Goal: Task Accomplishment & Management: Use online tool/utility

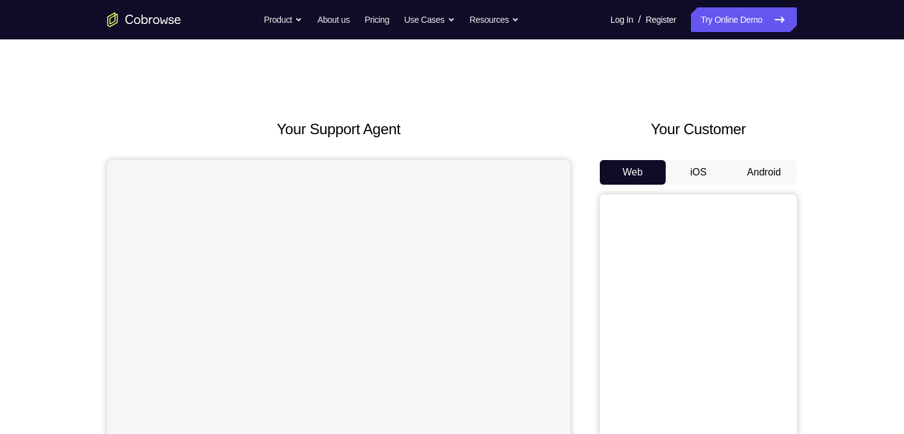
click at [758, 173] on button "Android" at bounding box center [764, 172] width 66 height 25
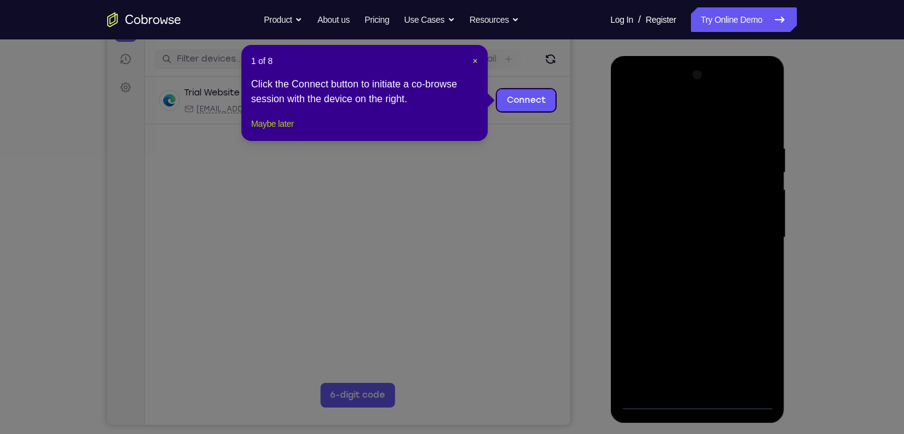
click at [278, 131] on button "Maybe later" at bounding box center [272, 123] width 43 height 15
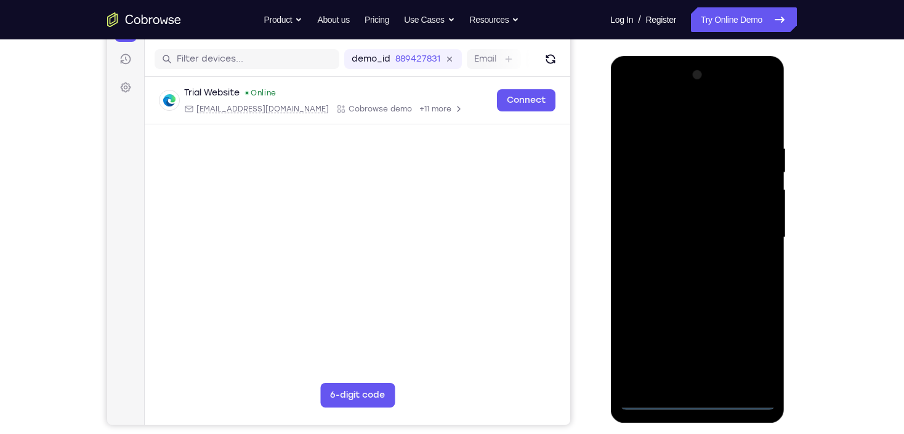
click at [701, 402] on div at bounding box center [697, 237] width 155 height 345
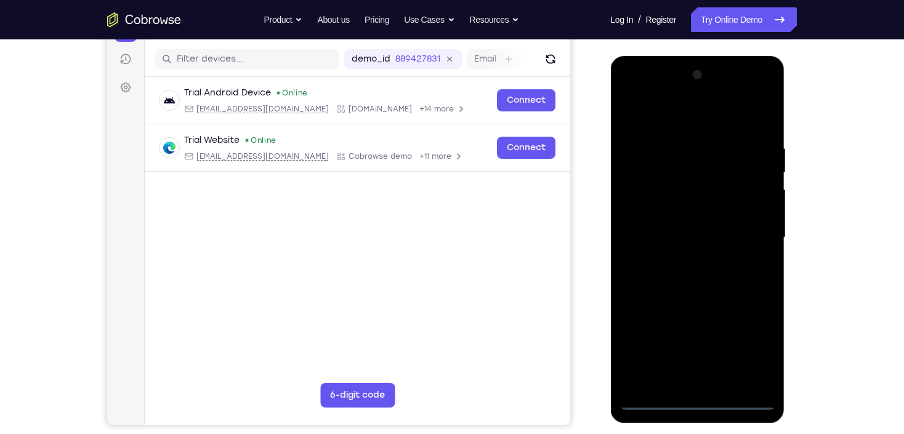
click at [750, 350] on div at bounding box center [697, 237] width 155 height 345
click at [754, 347] on div at bounding box center [697, 237] width 155 height 345
click at [663, 114] on div at bounding box center [697, 237] width 155 height 345
click at [746, 232] on div at bounding box center [697, 237] width 155 height 345
click at [707, 382] on div at bounding box center [697, 237] width 155 height 345
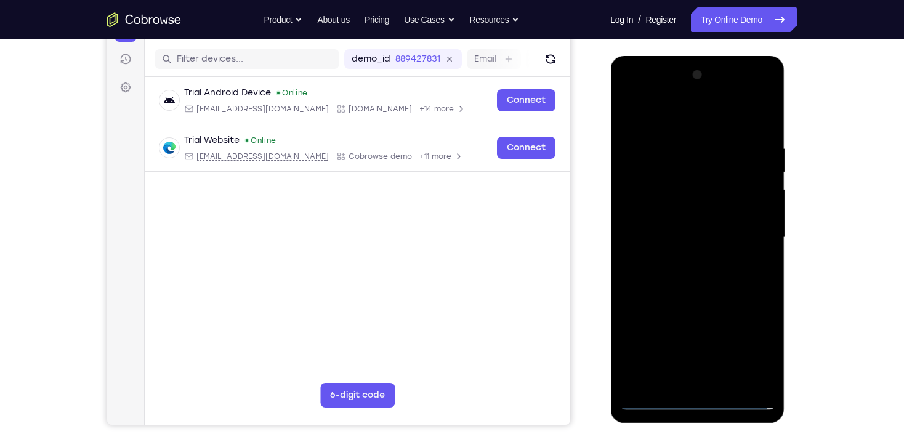
click at [712, 382] on div at bounding box center [697, 237] width 155 height 345
click at [680, 231] on div at bounding box center [697, 237] width 155 height 345
click at [725, 237] on div at bounding box center [697, 237] width 155 height 345
click at [755, 276] on div at bounding box center [697, 237] width 155 height 345
click at [712, 265] on div at bounding box center [697, 237] width 155 height 345
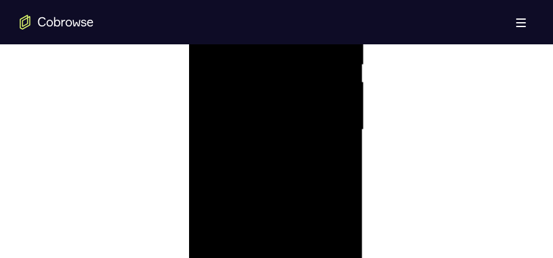
scroll to position [739, 0]
click at [312, 186] on div at bounding box center [275, 140] width 155 height 345
click at [307, 222] on div at bounding box center [275, 78] width 155 height 345
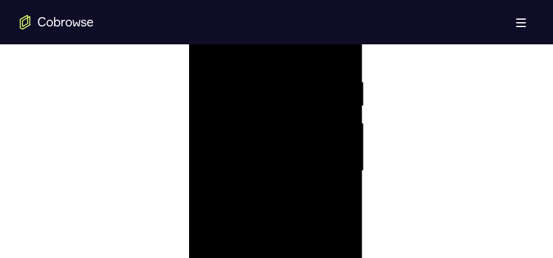
click at [293, 234] on div at bounding box center [275, 171] width 155 height 345
click at [316, 164] on div at bounding box center [275, 171] width 155 height 345
click at [208, 79] on div at bounding box center [275, 202] width 155 height 345
click at [209, 78] on div at bounding box center [275, 202] width 155 height 345
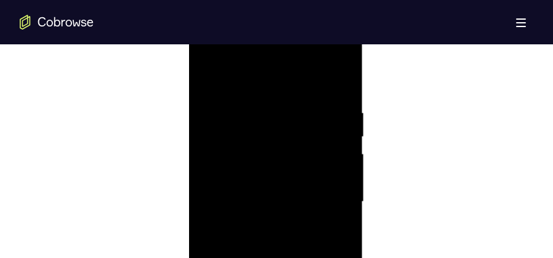
drag, startPoint x: 312, startPoint y: 100, endPoint x: 278, endPoint y: 105, distance: 34.8
click at [278, 105] on div at bounding box center [275, 202] width 155 height 345
drag, startPoint x: 278, startPoint y: 105, endPoint x: 246, endPoint y: 107, distance: 31.5
click at [246, 107] on div at bounding box center [275, 202] width 155 height 345
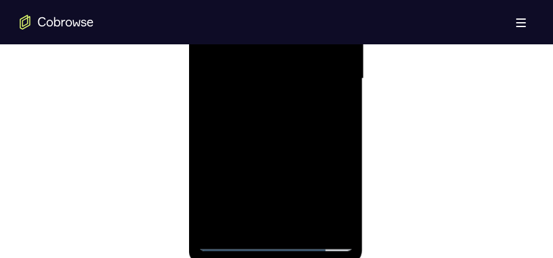
click at [337, 135] on div at bounding box center [275, 78] width 155 height 345
click at [350, 134] on div at bounding box center [275, 78] width 155 height 345
click at [349, 133] on div at bounding box center [275, 78] width 155 height 345
drag, startPoint x: 322, startPoint y: 148, endPoint x: 327, endPoint y: 88, distance: 60.6
click at [323, 67] on div at bounding box center [275, 78] width 155 height 345
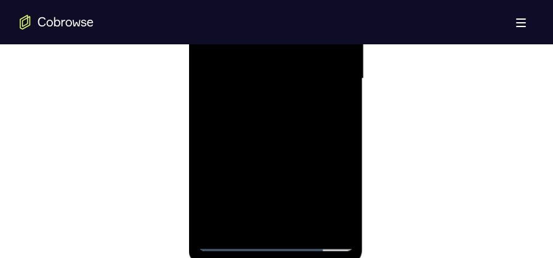
click at [346, 210] on div at bounding box center [275, 78] width 155 height 345
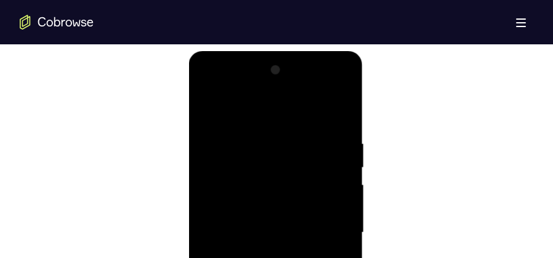
scroll to position [739, 0]
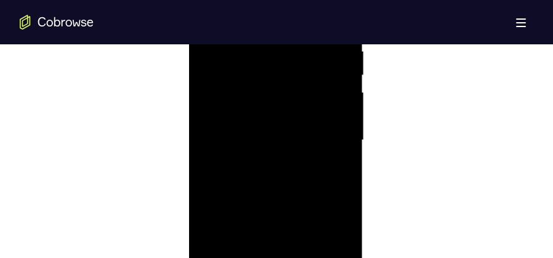
drag, startPoint x: 303, startPoint y: 139, endPoint x: 310, endPoint y: 161, distance: 23.2
click at [307, 208] on div at bounding box center [275, 140] width 155 height 345
drag, startPoint x: 304, startPoint y: 107, endPoint x: 296, endPoint y: 147, distance: 41.3
click at [310, 203] on div at bounding box center [275, 140] width 155 height 345
drag, startPoint x: 259, startPoint y: 84, endPoint x: 286, endPoint y: 176, distance: 95.5
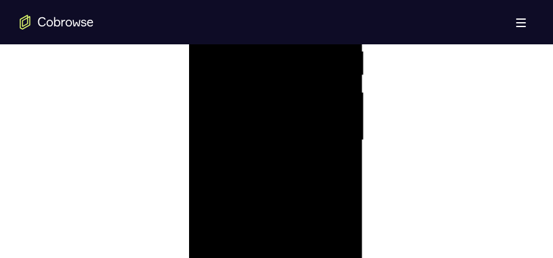
click at [287, 204] on div at bounding box center [275, 140] width 155 height 345
drag, startPoint x: 274, startPoint y: 108, endPoint x: 291, endPoint y: 195, distance: 88.0
click at [290, 222] on div at bounding box center [275, 140] width 155 height 345
drag, startPoint x: 296, startPoint y: 246, endPoint x: 291, endPoint y: 256, distance: 11.3
click at [294, 260] on div at bounding box center [275, 140] width 155 height 345
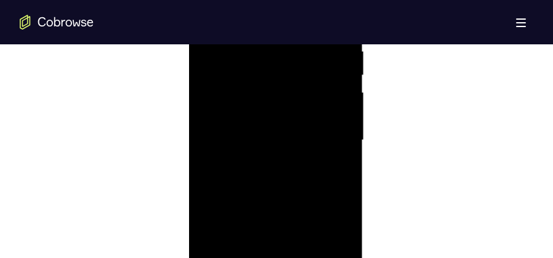
drag, startPoint x: 297, startPoint y: 132, endPoint x: 299, endPoint y: 231, distance: 98.6
click at [299, 231] on div at bounding box center [275, 140] width 155 height 345
drag, startPoint x: 312, startPoint y: 197, endPoint x: 308, endPoint y: 83, distance: 113.4
click at [308, 83] on div at bounding box center [275, 202] width 155 height 345
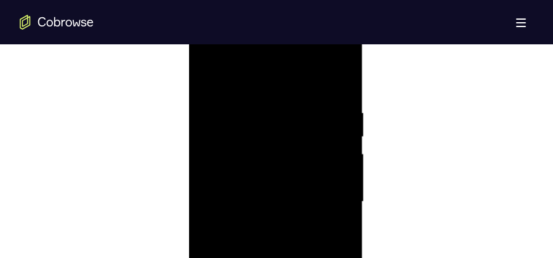
drag, startPoint x: 282, startPoint y: 200, endPoint x: 291, endPoint y: 75, distance: 125.4
click at [291, 75] on div at bounding box center [275, 202] width 155 height 345
drag, startPoint x: 266, startPoint y: 198, endPoint x: 275, endPoint y: 81, distance: 117.4
click at [275, 81] on div at bounding box center [275, 109] width 155 height 345
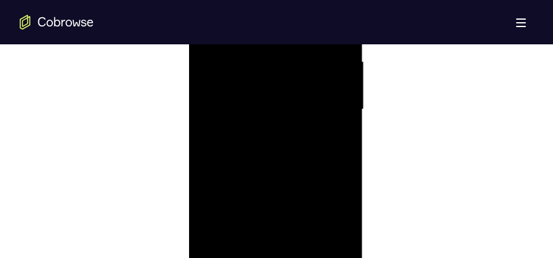
drag, startPoint x: 291, startPoint y: 79, endPoint x: 288, endPoint y: 124, distance: 45.1
click at [289, 123] on div at bounding box center [275, 109] width 155 height 345
drag, startPoint x: 322, startPoint y: 100, endPoint x: 310, endPoint y: 229, distance: 129.3
click at [310, 229] on div at bounding box center [275, 109] width 155 height 345
drag, startPoint x: 289, startPoint y: 76, endPoint x: 293, endPoint y: 192, distance: 115.3
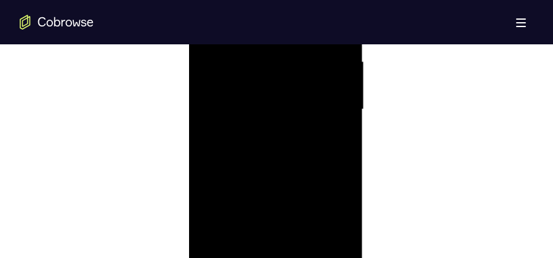
click at [293, 191] on div at bounding box center [275, 109] width 155 height 345
drag, startPoint x: 269, startPoint y: 80, endPoint x: 273, endPoint y: 224, distance: 144.2
click at [273, 224] on div at bounding box center [275, 109] width 155 height 345
drag, startPoint x: 282, startPoint y: 168, endPoint x: 278, endPoint y: 206, distance: 39.0
click at [278, 206] on div at bounding box center [275, 109] width 155 height 345
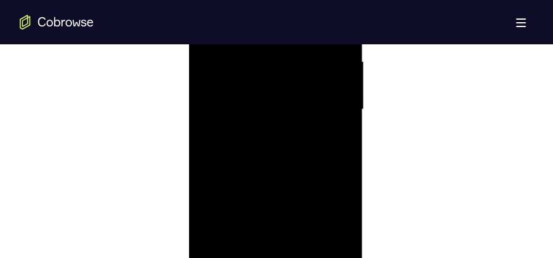
drag, startPoint x: 296, startPoint y: 67, endPoint x: 283, endPoint y: 229, distance: 162.6
click at [283, 229] on div at bounding box center [275, 109] width 155 height 345
drag, startPoint x: 294, startPoint y: 216, endPoint x: 303, endPoint y: 55, distance: 160.4
click at [303, 55] on div at bounding box center [275, 109] width 155 height 345
drag, startPoint x: 304, startPoint y: 77, endPoint x: 289, endPoint y: 213, distance: 136.4
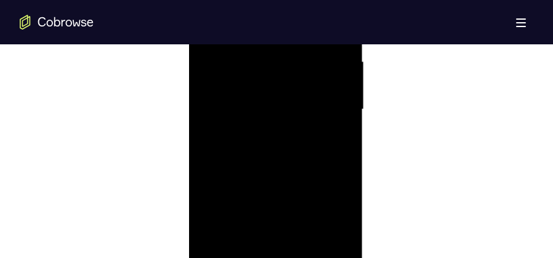
click at [290, 213] on div at bounding box center [275, 109] width 155 height 345
drag, startPoint x: 274, startPoint y: 70, endPoint x: 281, endPoint y: 171, distance: 100.6
click at [281, 171] on div at bounding box center [275, 109] width 155 height 345
drag, startPoint x: 274, startPoint y: 91, endPoint x: 280, endPoint y: 158, distance: 67.4
click at [280, 158] on div at bounding box center [275, 109] width 155 height 345
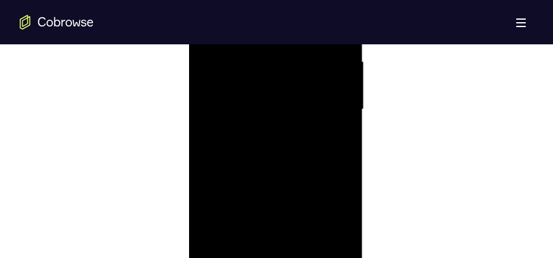
click at [343, 184] on div at bounding box center [275, 109] width 155 height 345
click at [344, 184] on div at bounding box center [275, 109] width 155 height 345
drag, startPoint x: 300, startPoint y: 72, endPoint x: 312, endPoint y: 196, distance: 124.4
click at [312, 198] on div at bounding box center [275, 109] width 155 height 345
drag, startPoint x: 304, startPoint y: 192, endPoint x: 325, endPoint y: 51, distance: 142.6
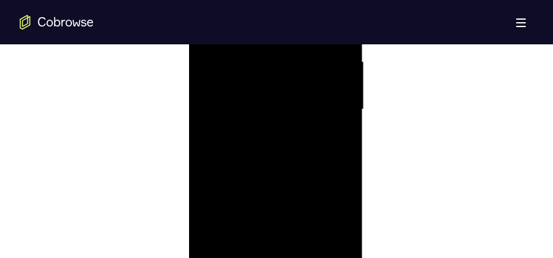
click at [325, 51] on div at bounding box center [275, 109] width 155 height 345
click at [343, 172] on div at bounding box center [275, 109] width 155 height 345
click at [207, 173] on div at bounding box center [275, 109] width 155 height 345
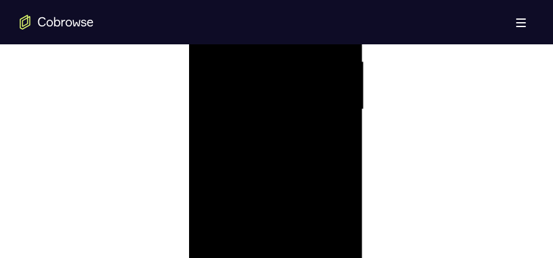
click at [345, 174] on div at bounding box center [275, 109] width 155 height 345
click at [290, 156] on div at bounding box center [275, 109] width 155 height 345
drag, startPoint x: 316, startPoint y: 172, endPoint x: 330, endPoint y: 78, distance: 95.8
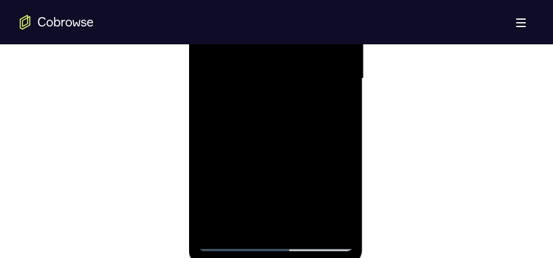
click at [330, 78] on div at bounding box center [275, 78] width 155 height 345
drag, startPoint x: 323, startPoint y: 86, endPoint x: 320, endPoint y: 181, distance: 95.5
click at [320, 187] on div at bounding box center [275, 78] width 155 height 345
drag, startPoint x: 298, startPoint y: 67, endPoint x: 306, endPoint y: 185, distance: 117.9
click at [306, 188] on div at bounding box center [275, 78] width 155 height 345
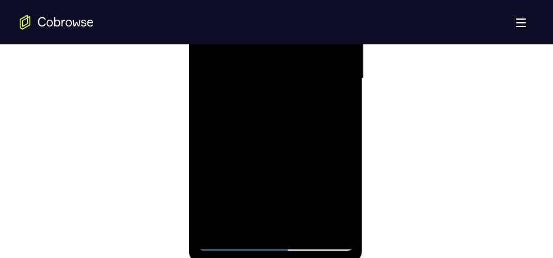
drag, startPoint x: 298, startPoint y: 73, endPoint x: 304, endPoint y: 189, distance: 115.4
click at [304, 189] on div at bounding box center [275, 78] width 155 height 345
drag, startPoint x: 302, startPoint y: 91, endPoint x: 310, endPoint y: 91, distance: 8.0
click at [310, 91] on div at bounding box center [275, 78] width 155 height 345
click at [343, 146] on div at bounding box center [275, 78] width 155 height 345
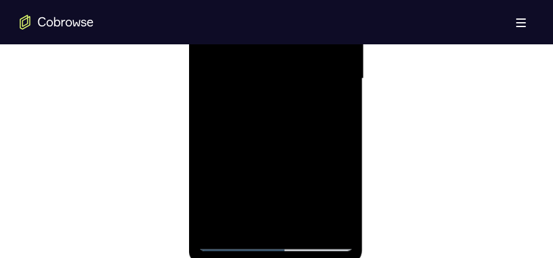
click at [345, 144] on div at bounding box center [275, 78] width 155 height 345
click at [347, 106] on div at bounding box center [275, 78] width 155 height 345
click at [346, 110] on div at bounding box center [275, 78] width 155 height 345
click at [208, 107] on div at bounding box center [275, 78] width 155 height 345
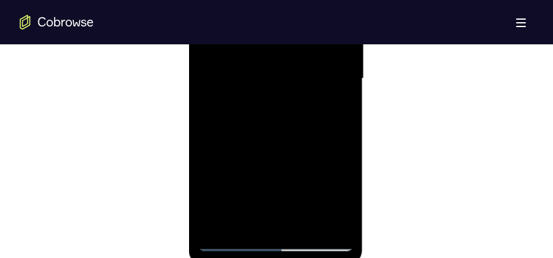
click at [208, 107] on div at bounding box center [275, 78] width 155 height 345
click at [209, 109] on div at bounding box center [275, 78] width 155 height 345
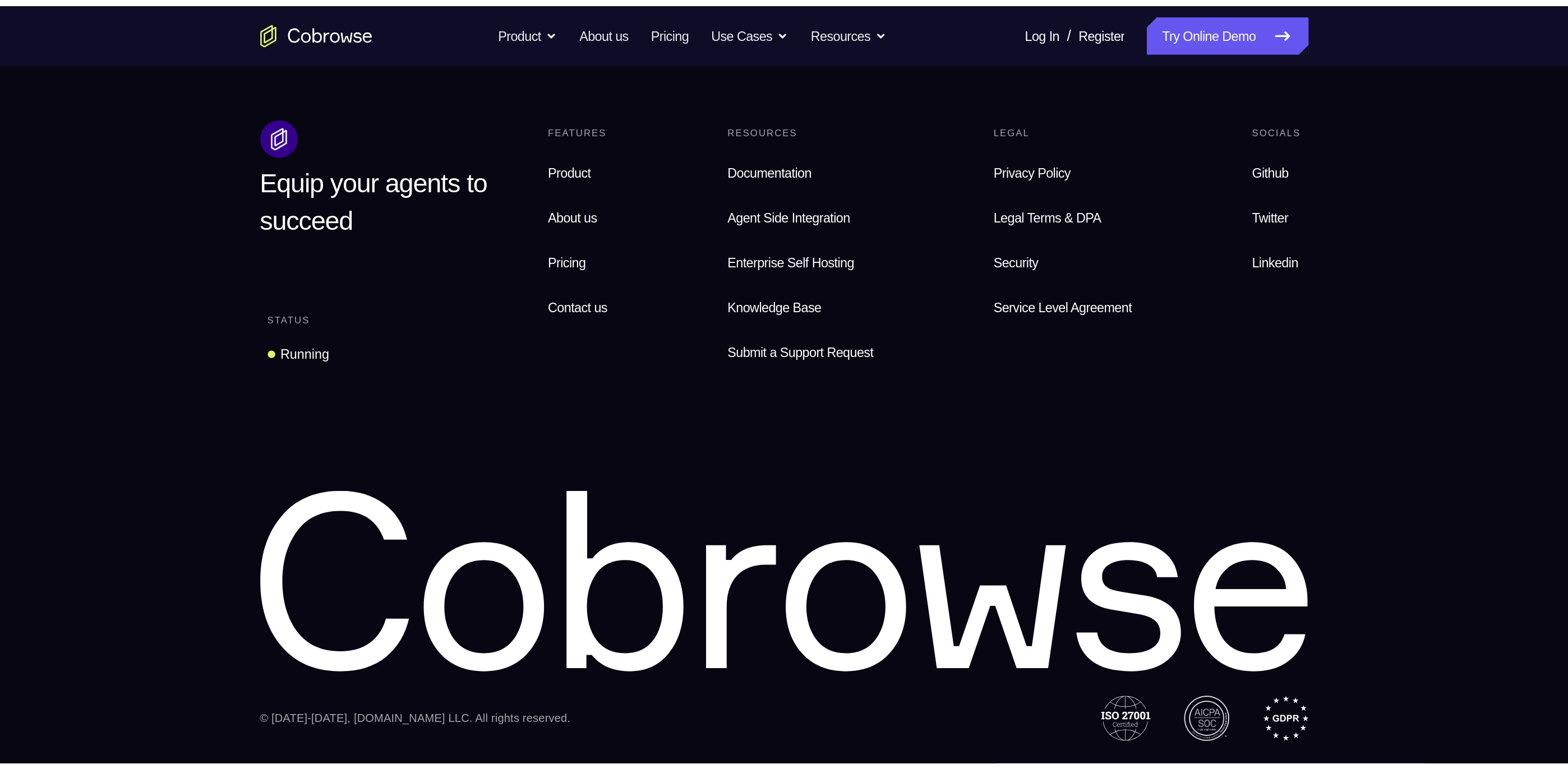
scroll to position [445, 0]
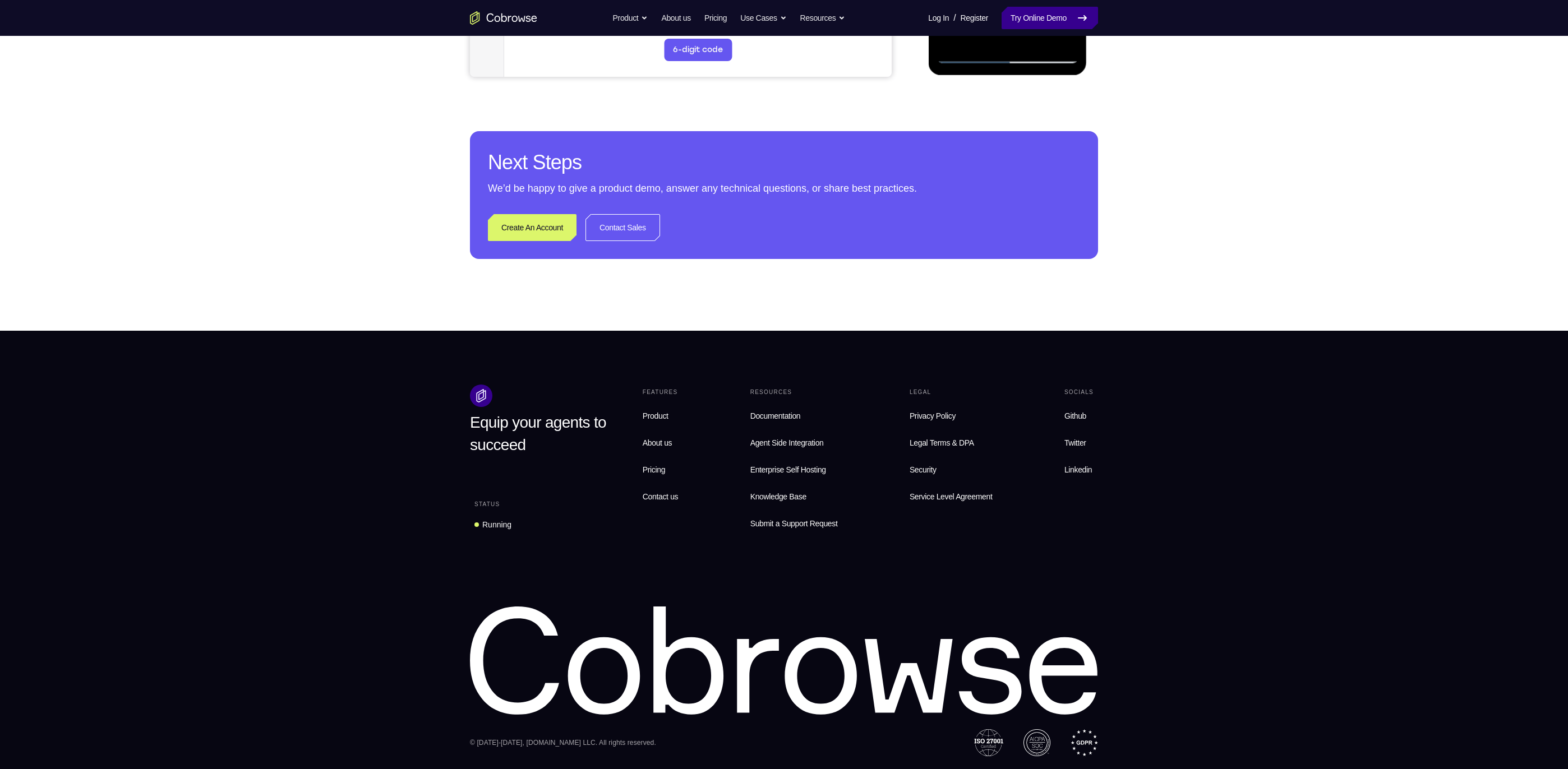
click at [823, 14] on link "Try Online Demo" at bounding box center [1050, 17] width 97 height 23
